Goal: Complete application form

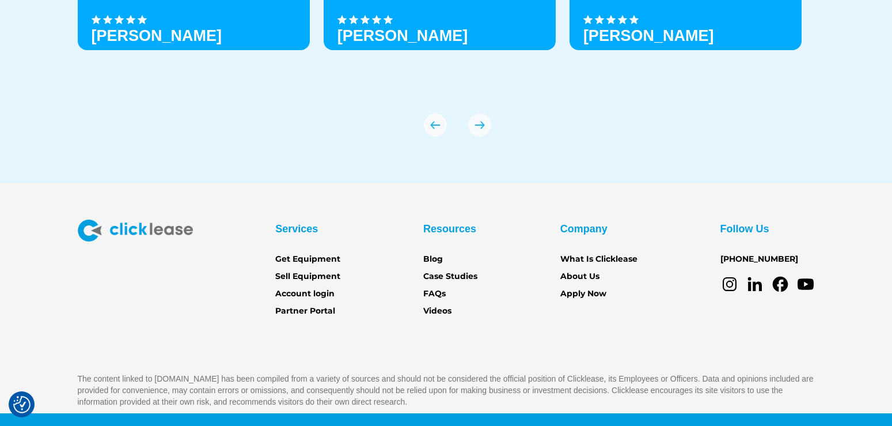
scroll to position [4108, 0]
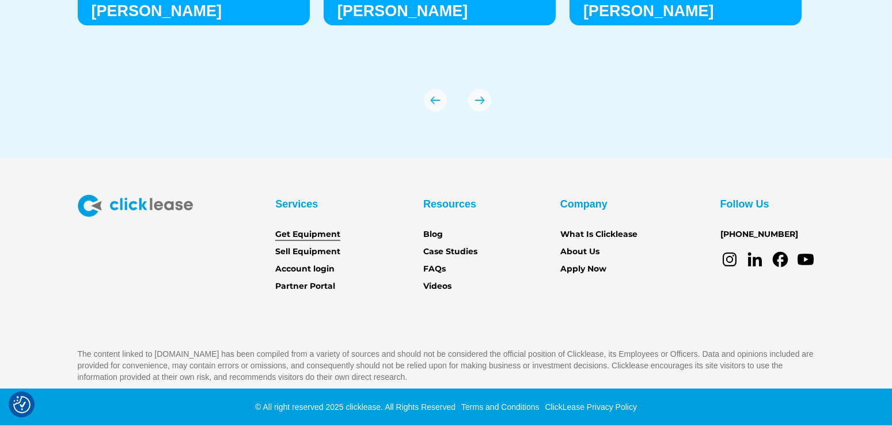
click at [290, 234] on link "Get Equipment" at bounding box center [307, 234] width 65 height 13
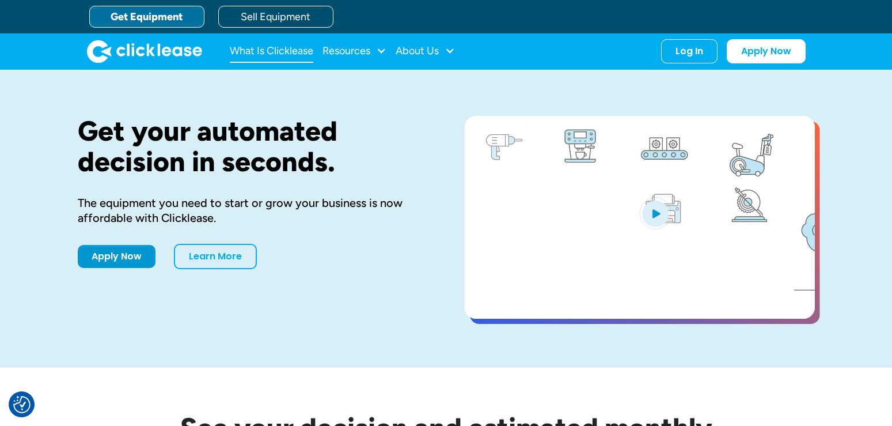
click at [268, 55] on link "What Is Clicklease" at bounding box center [272, 51] width 84 height 23
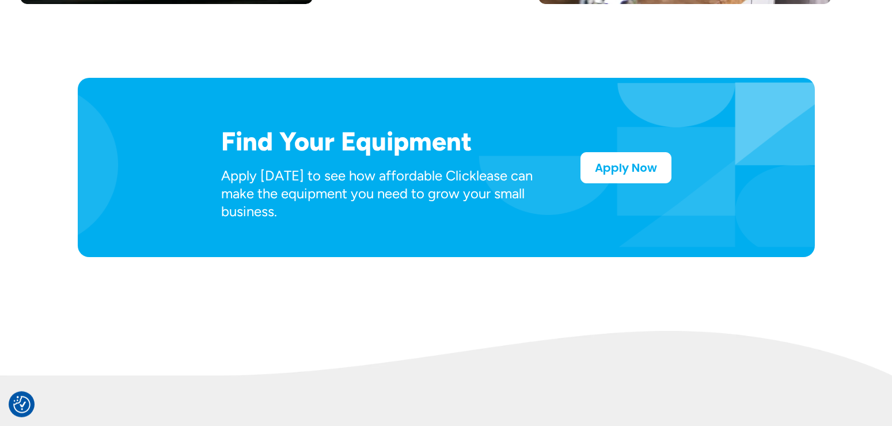
scroll to position [587, 0]
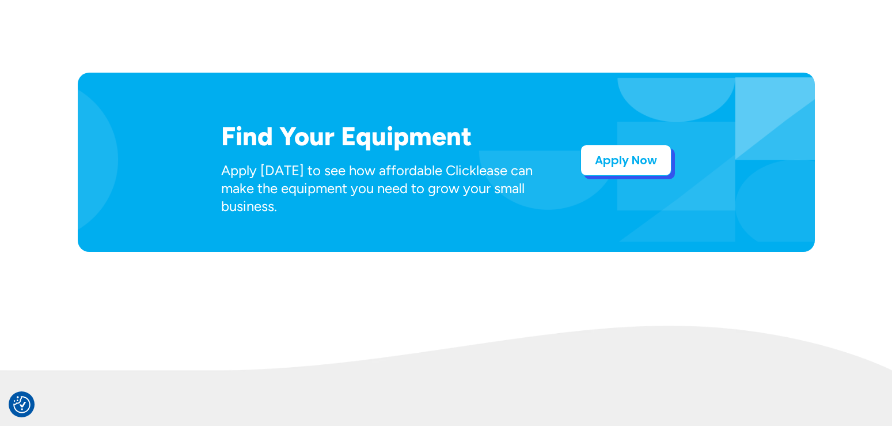
click at [610, 167] on link "Apply Now" at bounding box center [626, 160] width 91 height 31
